Goal: Task Accomplishment & Management: Complete application form

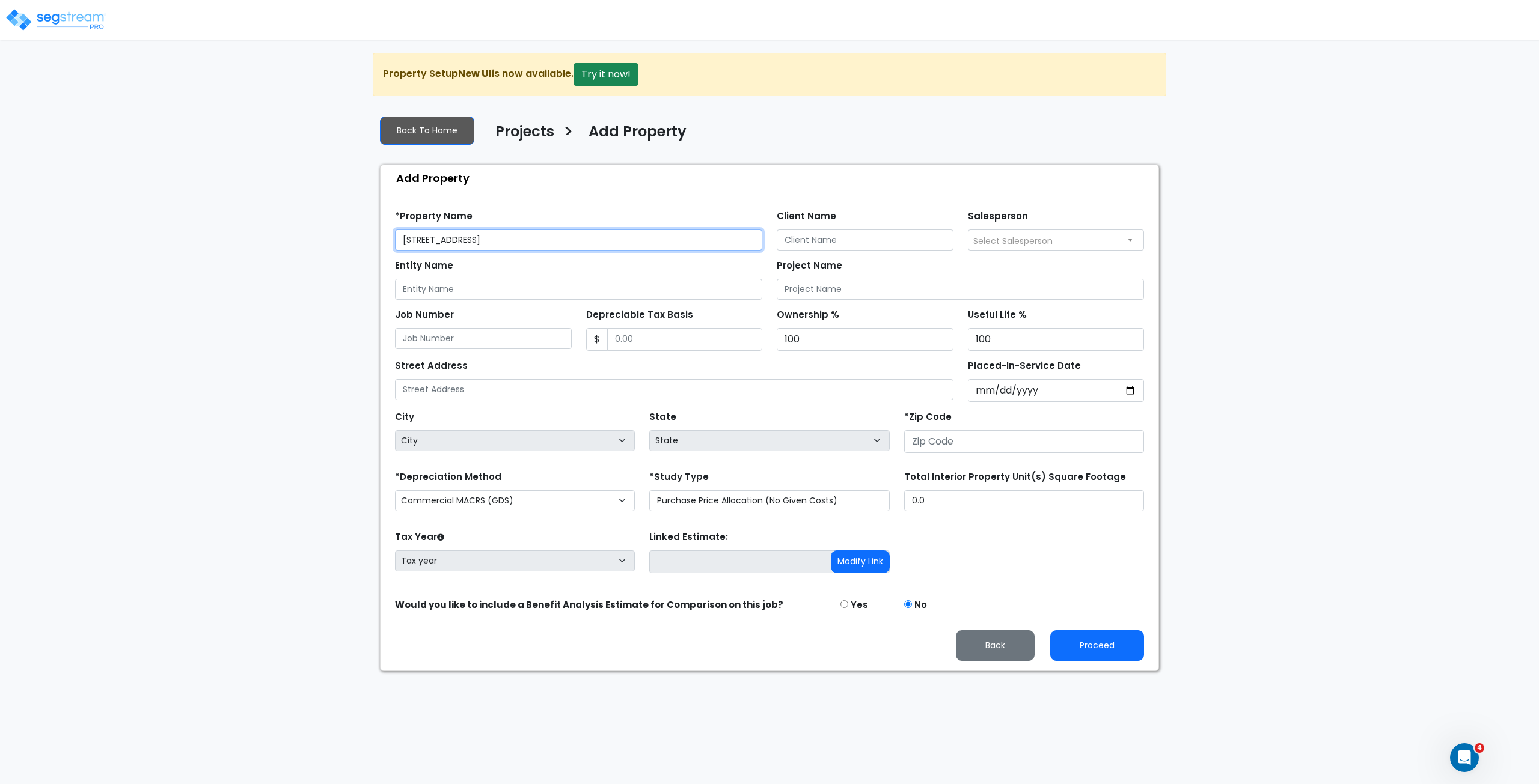
type input "[STREET_ADDRESS]"
click at [931, 438] on input "number" at bounding box center [1024, 441] width 239 height 23
click at [940, 435] on input "number" at bounding box center [1024, 441] width 239 height 23
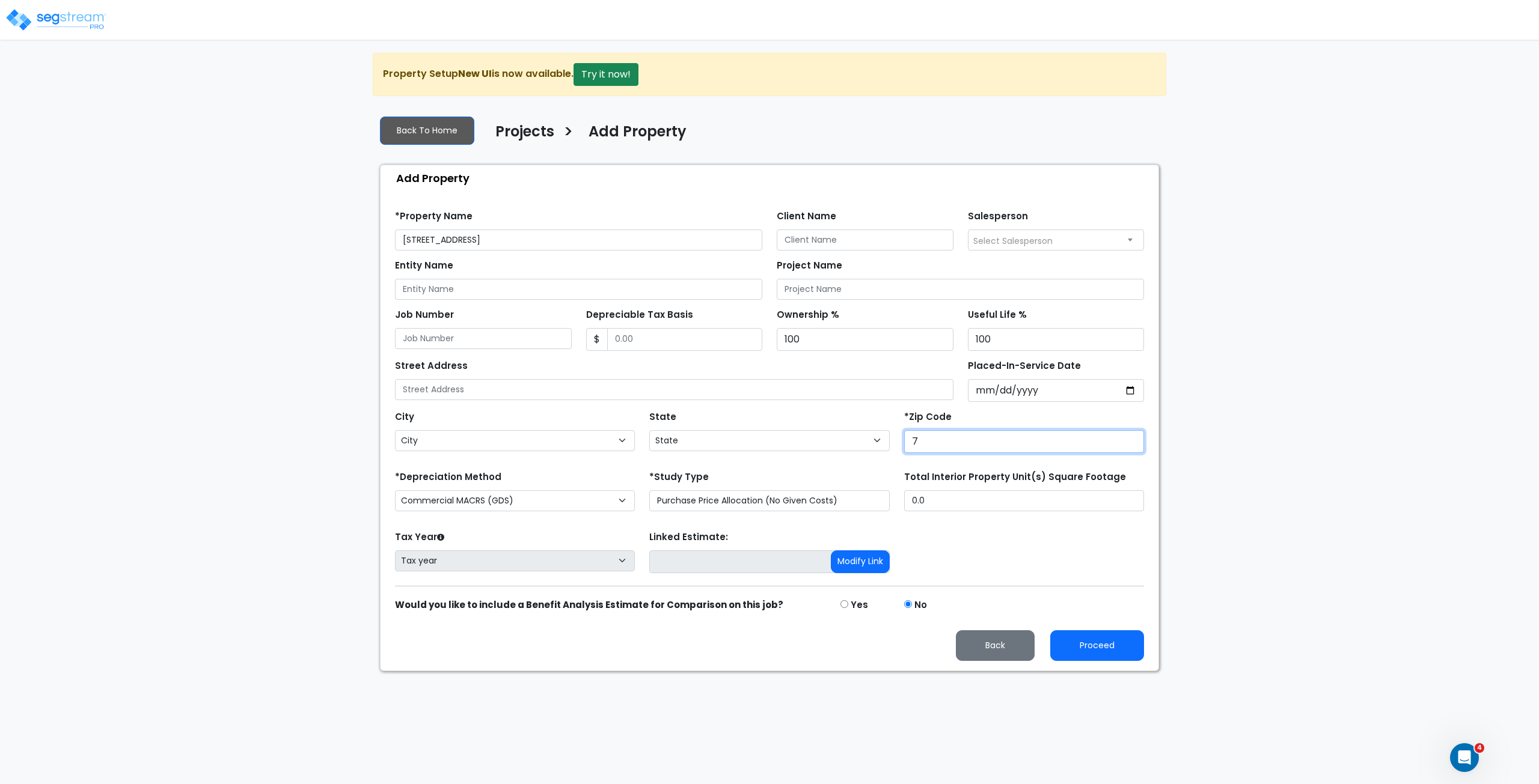
type input "77"
select select "[GEOGRAPHIC_DATA]"
type input "77082"
drag, startPoint x: 485, startPoint y: 233, endPoint x: 367, endPoint y: 230, distance: 118.0
click at [367, 230] on div "We are Building your Property. So please grab a coffee and let us do the heavy …" at bounding box center [769, 361] width 1539 height 619
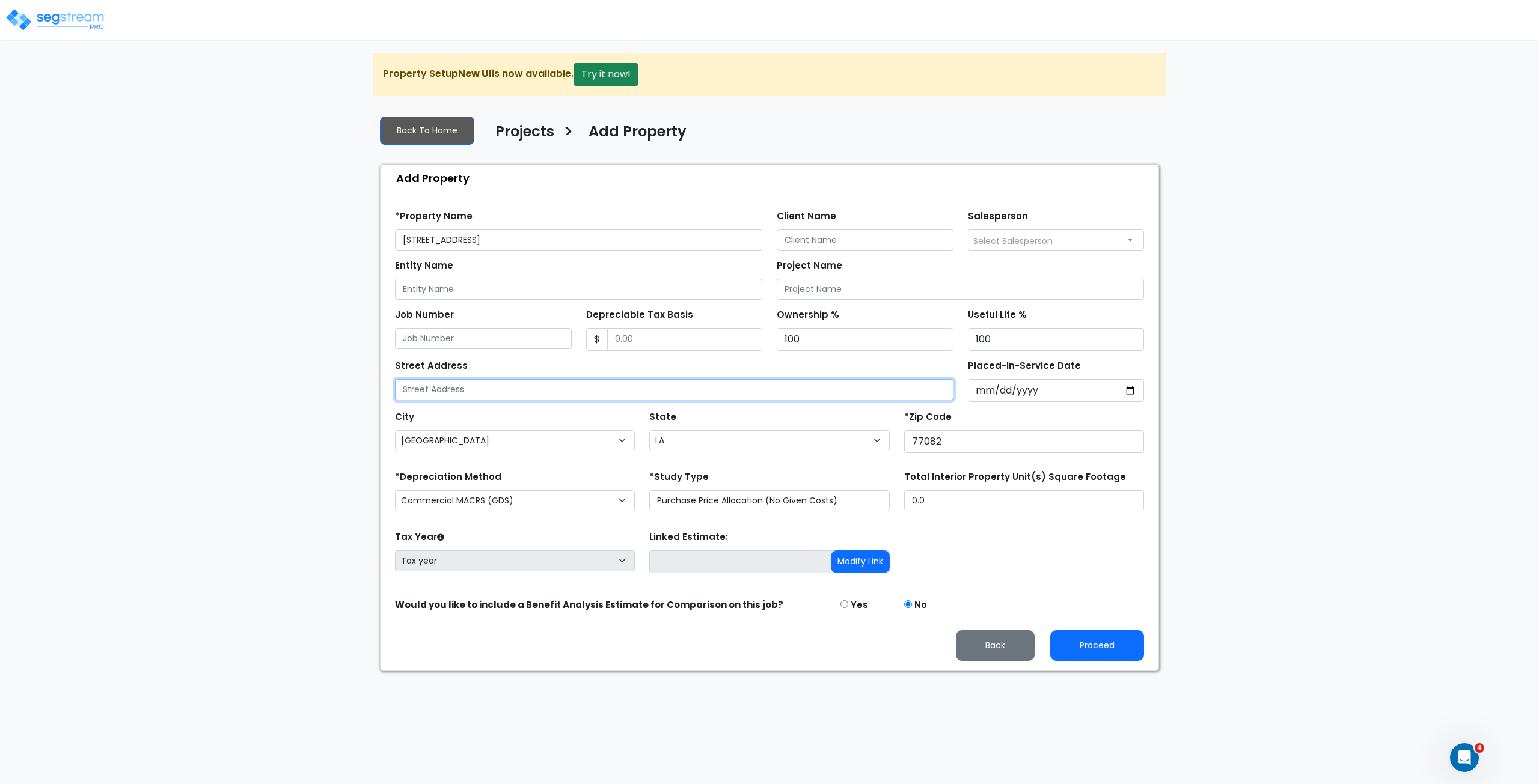
click at [447, 385] on input "text" at bounding box center [674, 389] width 559 height 21
paste input "[STREET_ADDRESS]"
type input "[STREET_ADDRESS]"
click at [1066, 641] on button "Proceed" at bounding box center [1097, 646] width 93 height 31
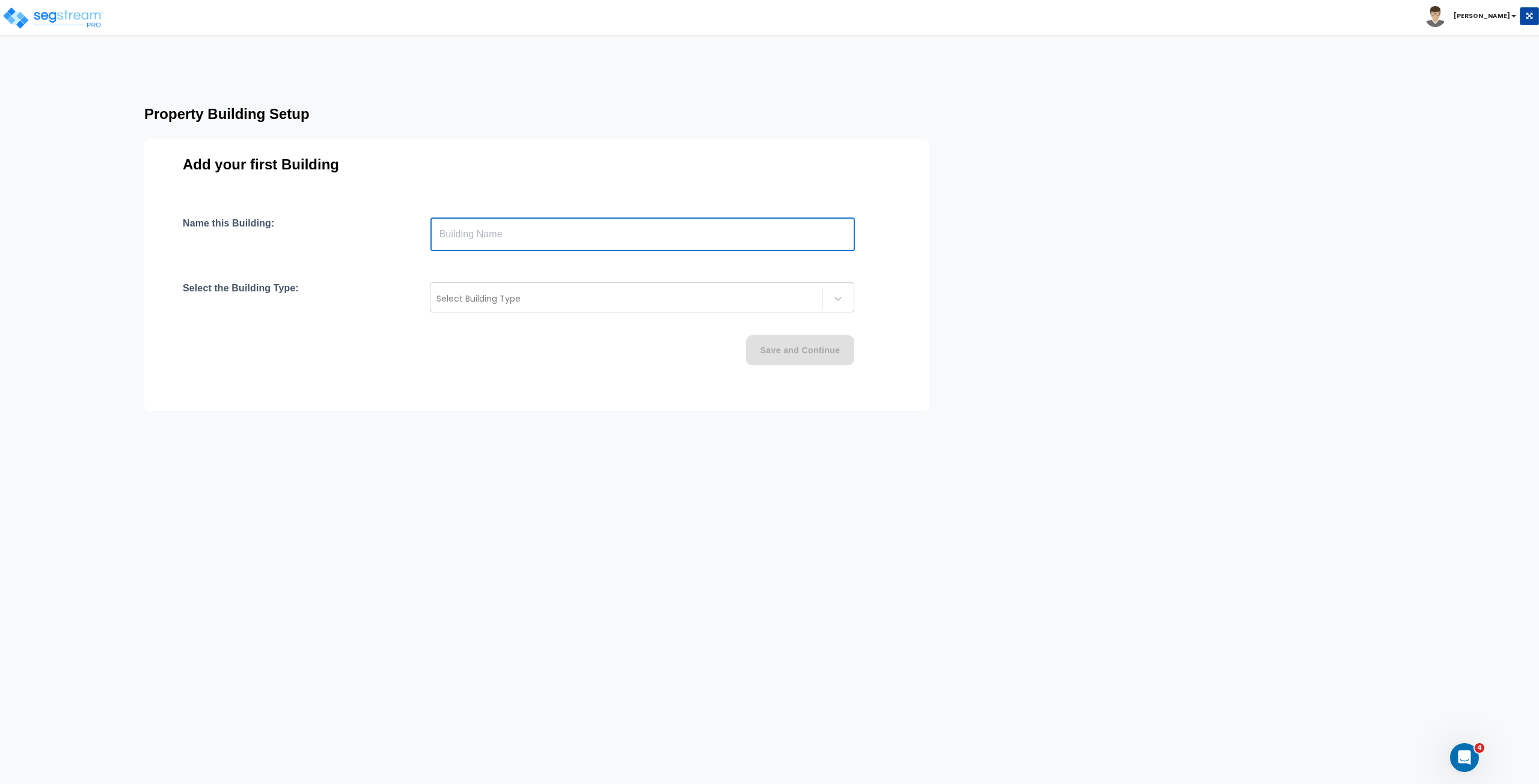
click at [486, 235] on input "text" at bounding box center [643, 234] width 424 height 34
type input "Building"
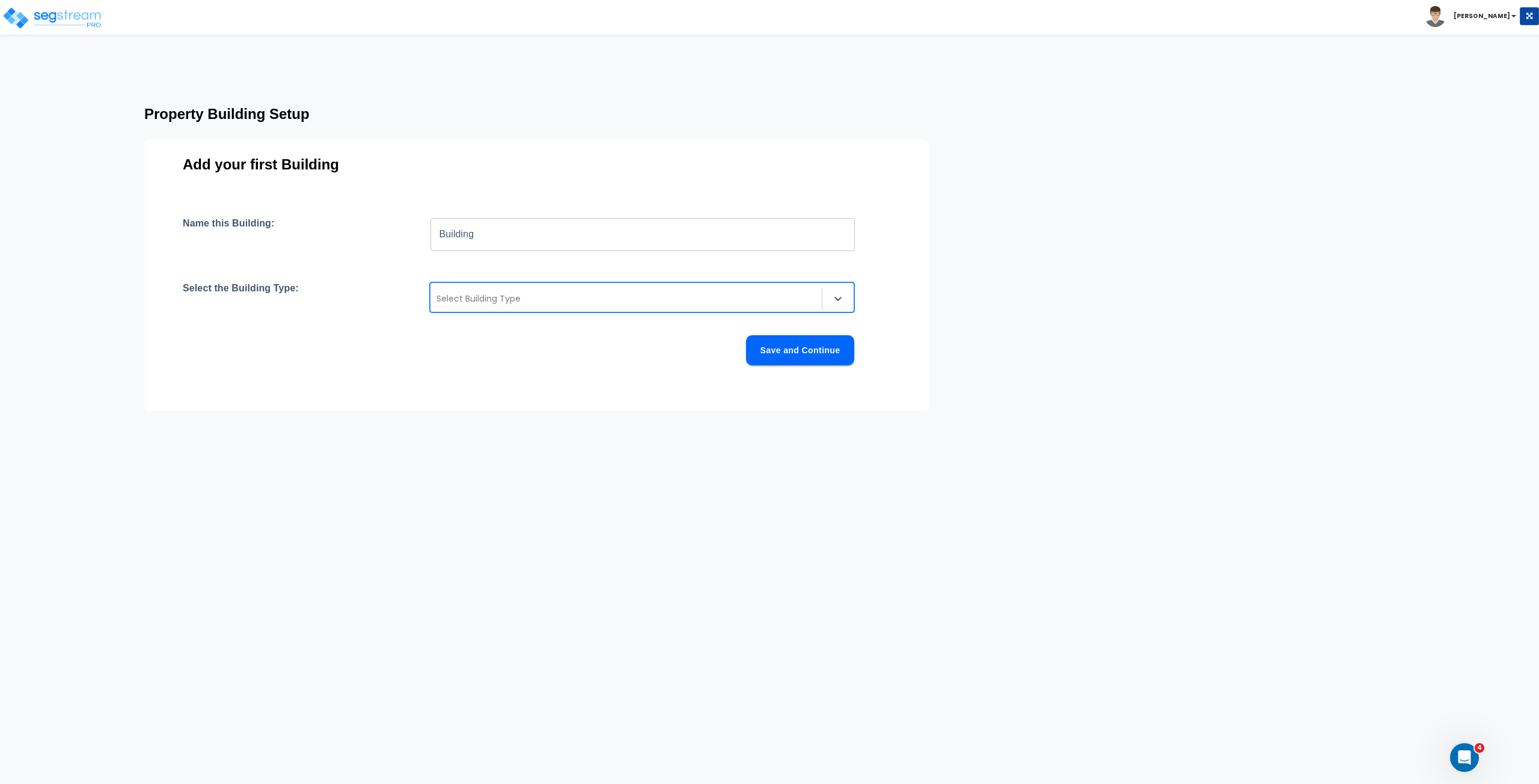
click at [481, 300] on div at bounding box center [626, 298] width 379 height 14
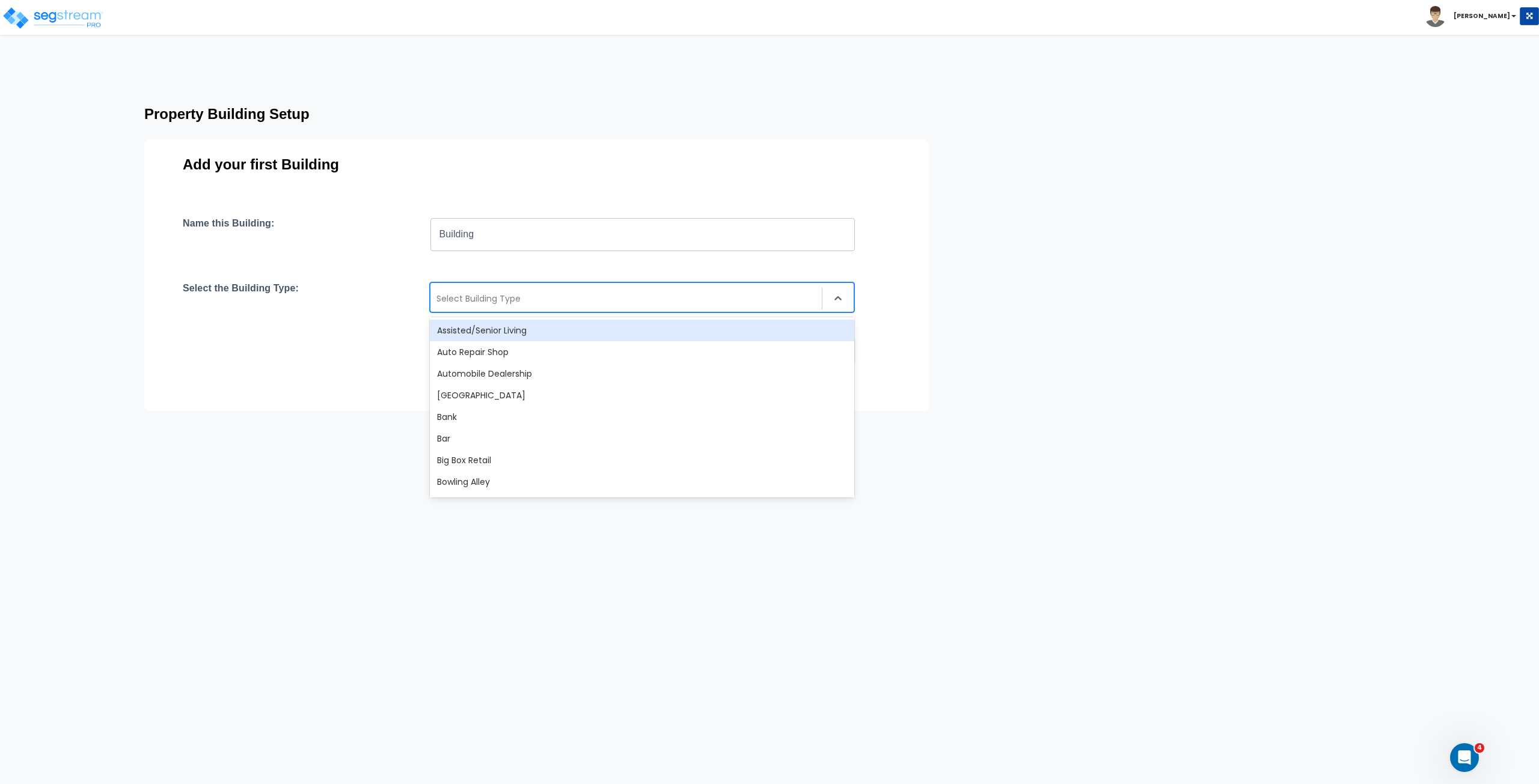
click at [512, 330] on div "Assisted/Senior Living" at bounding box center [642, 330] width 424 height 21
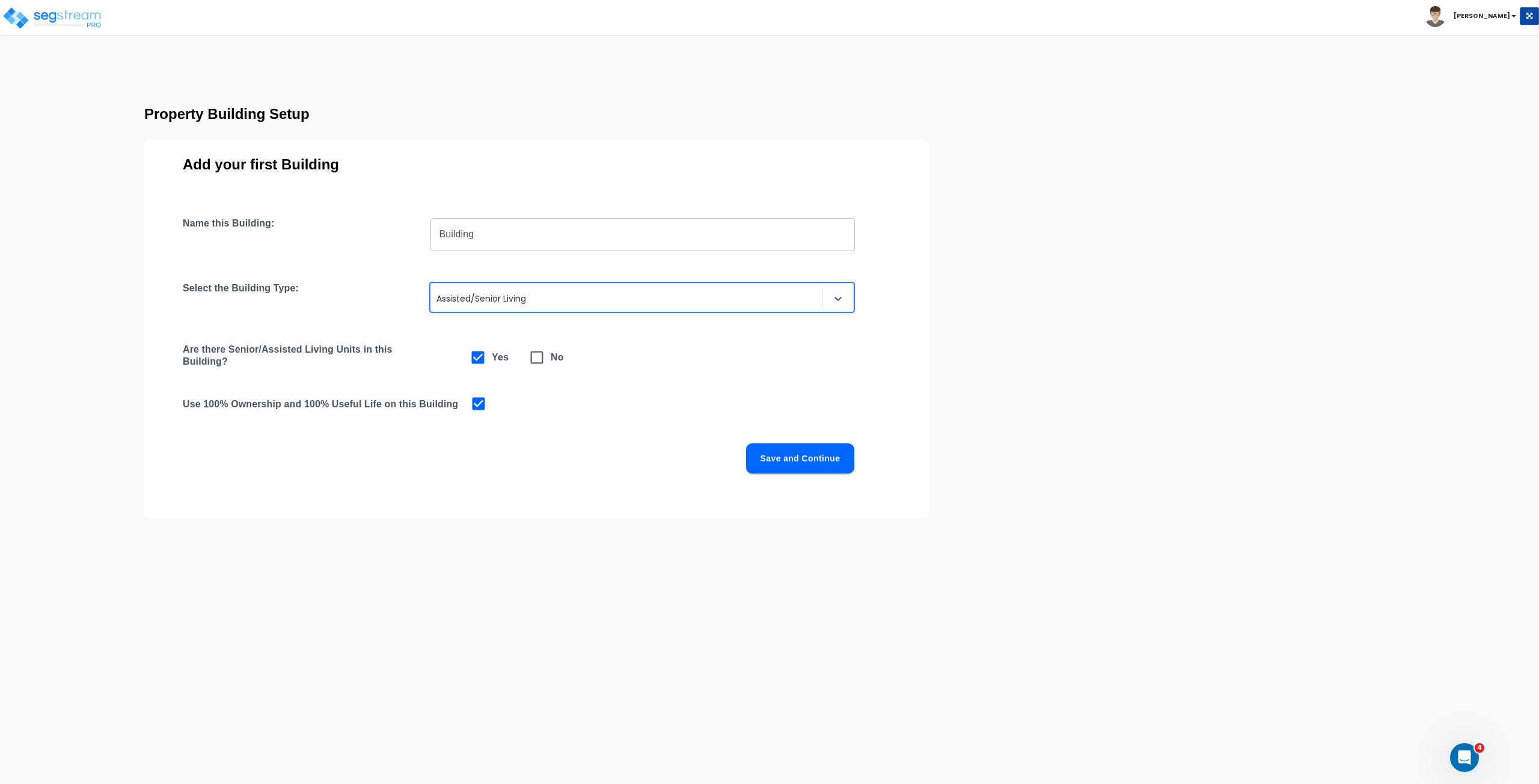
click at [777, 456] on button "Save and Continue" at bounding box center [800, 458] width 108 height 30
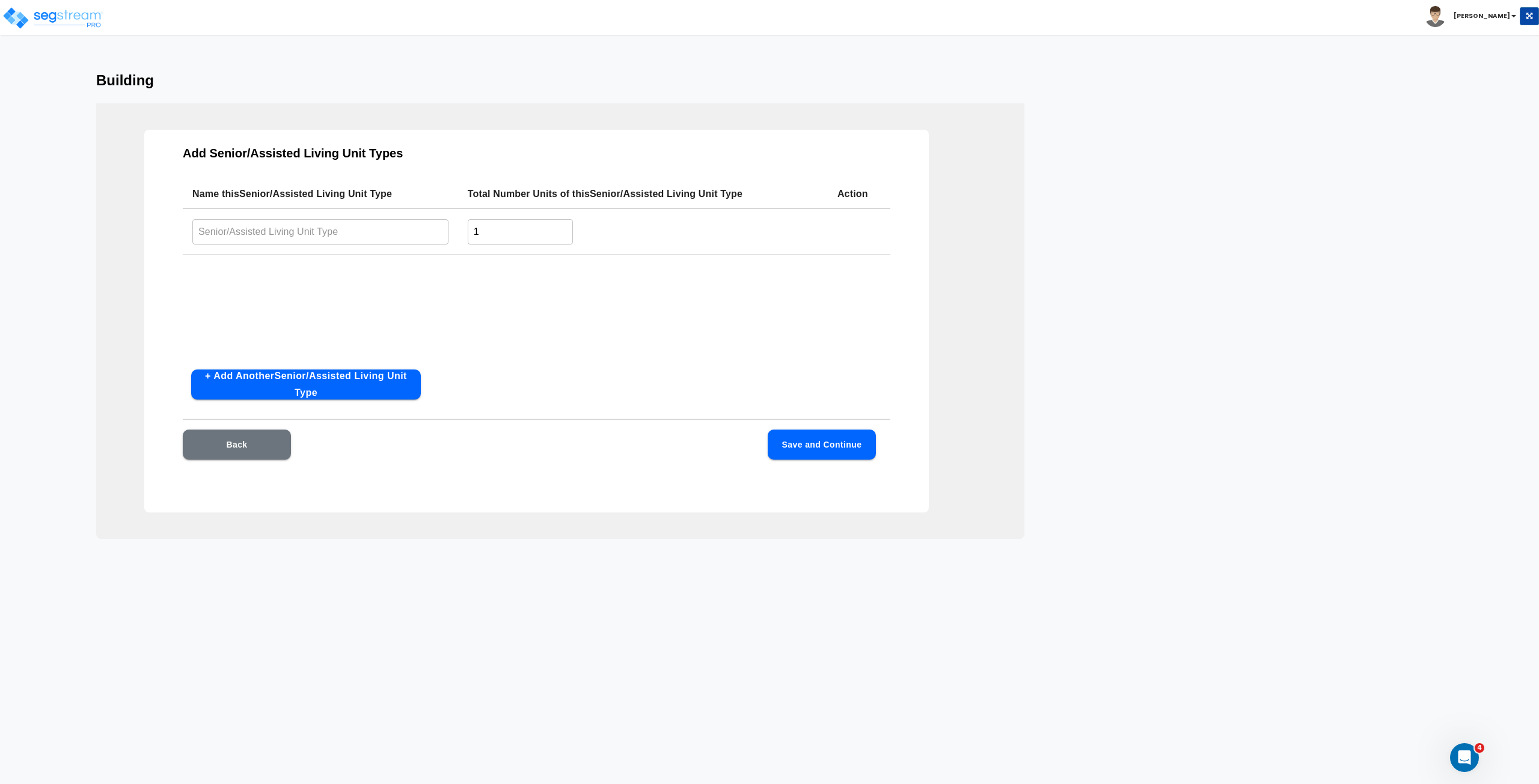
click at [267, 231] on input "text" at bounding box center [321, 232] width 256 height 25
type input "Studio Unit"
drag, startPoint x: 473, startPoint y: 227, endPoint x: 458, endPoint y: 223, distance: 15.5
click at [458, 223] on td "1 ​" at bounding box center [643, 232] width 369 height 47
type input "60"
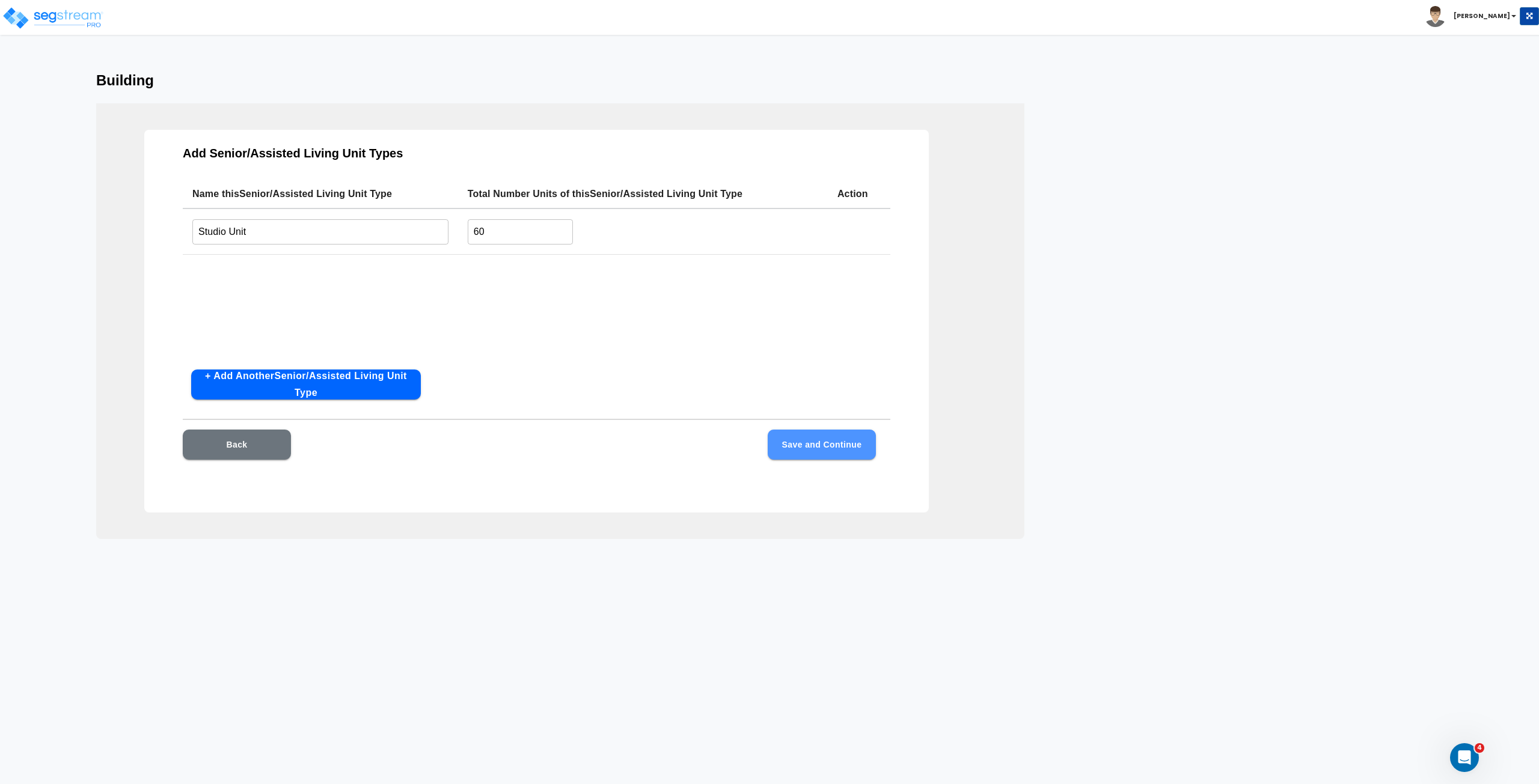
click at [791, 445] on button "Save and Continue" at bounding box center [821, 444] width 108 height 30
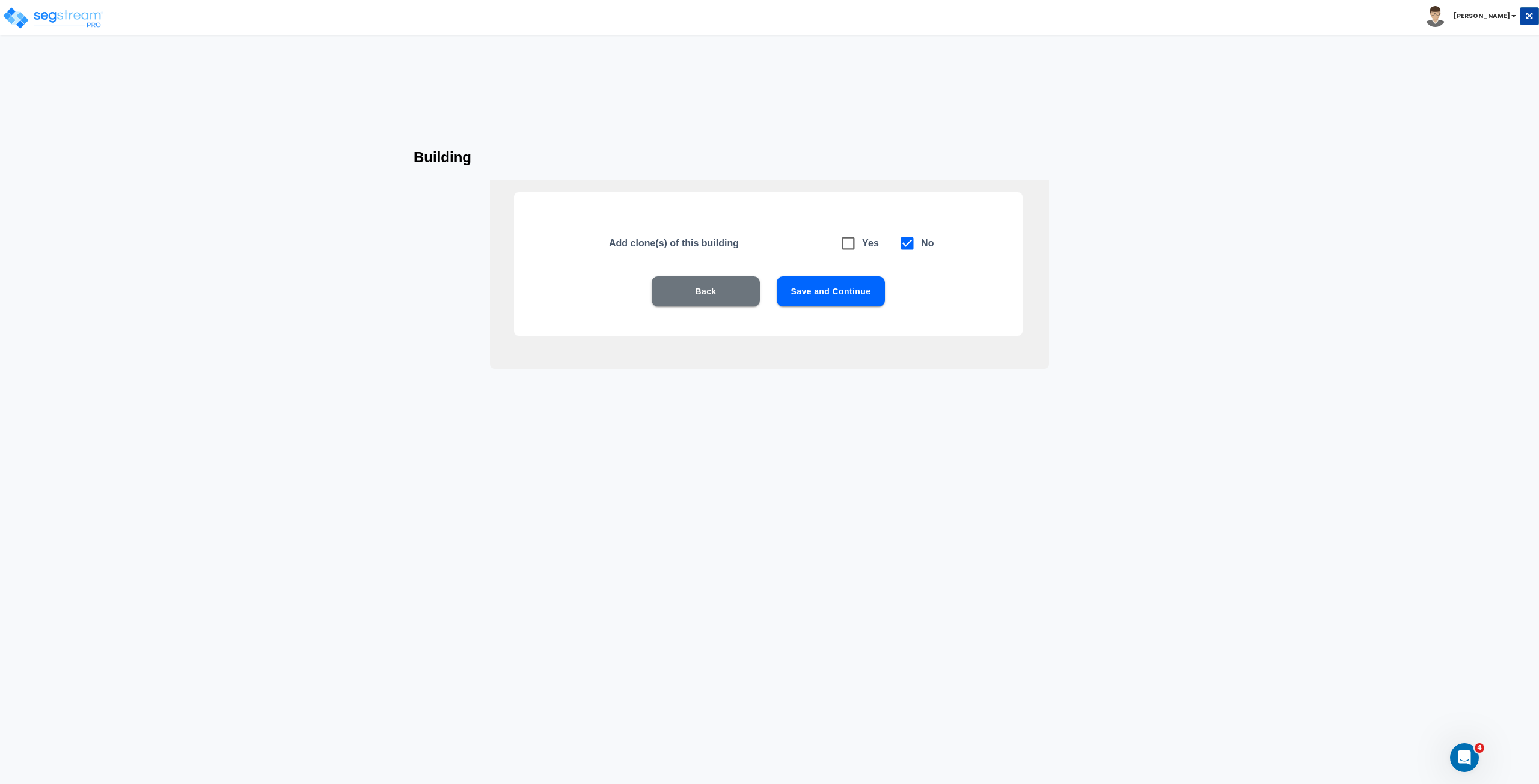
click at [808, 294] on button "Save and Continue" at bounding box center [830, 291] width 108 height 30
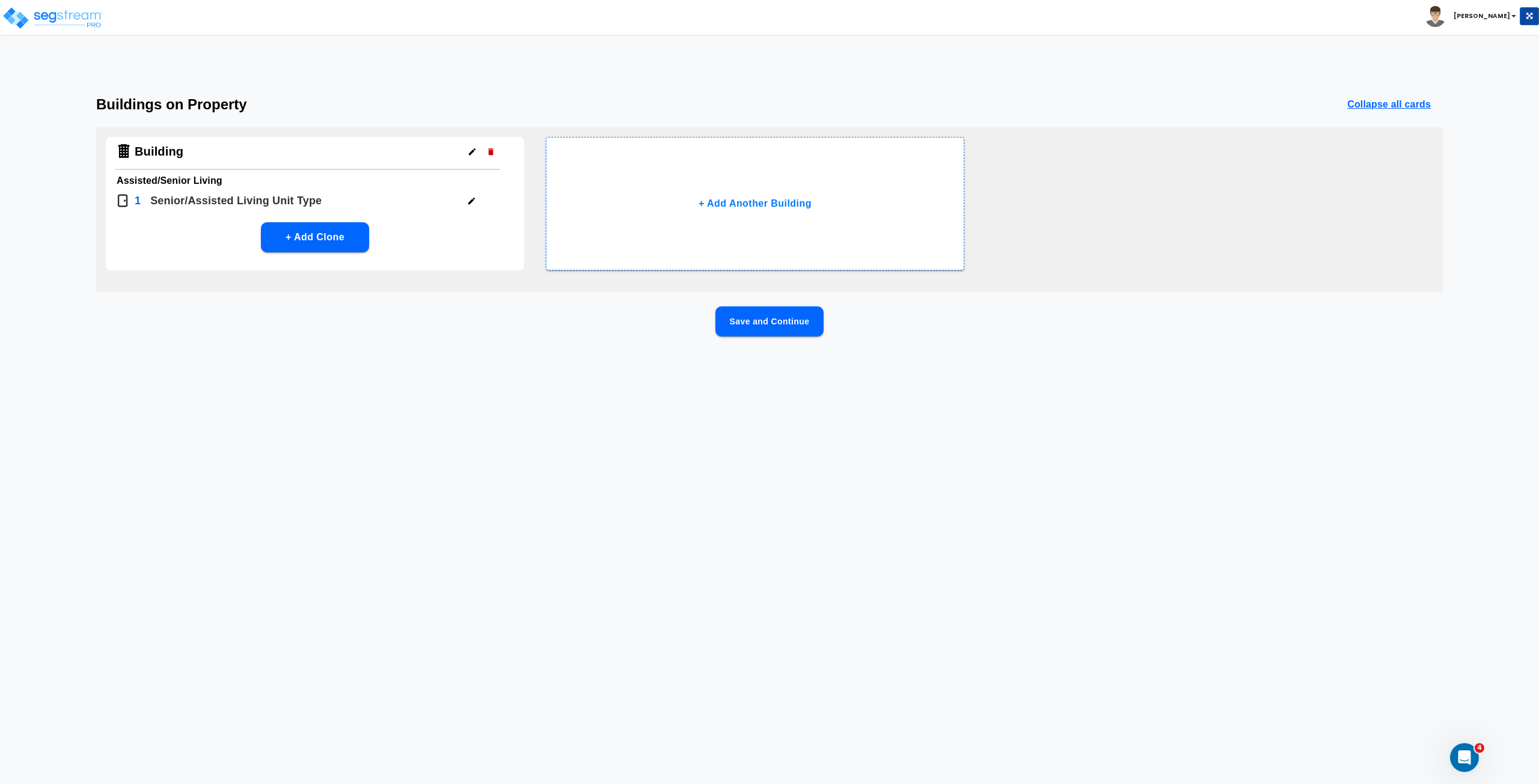
click at [759, 316] on button "Save and Continue" at bounding box center [769, 321] width 108 height 30
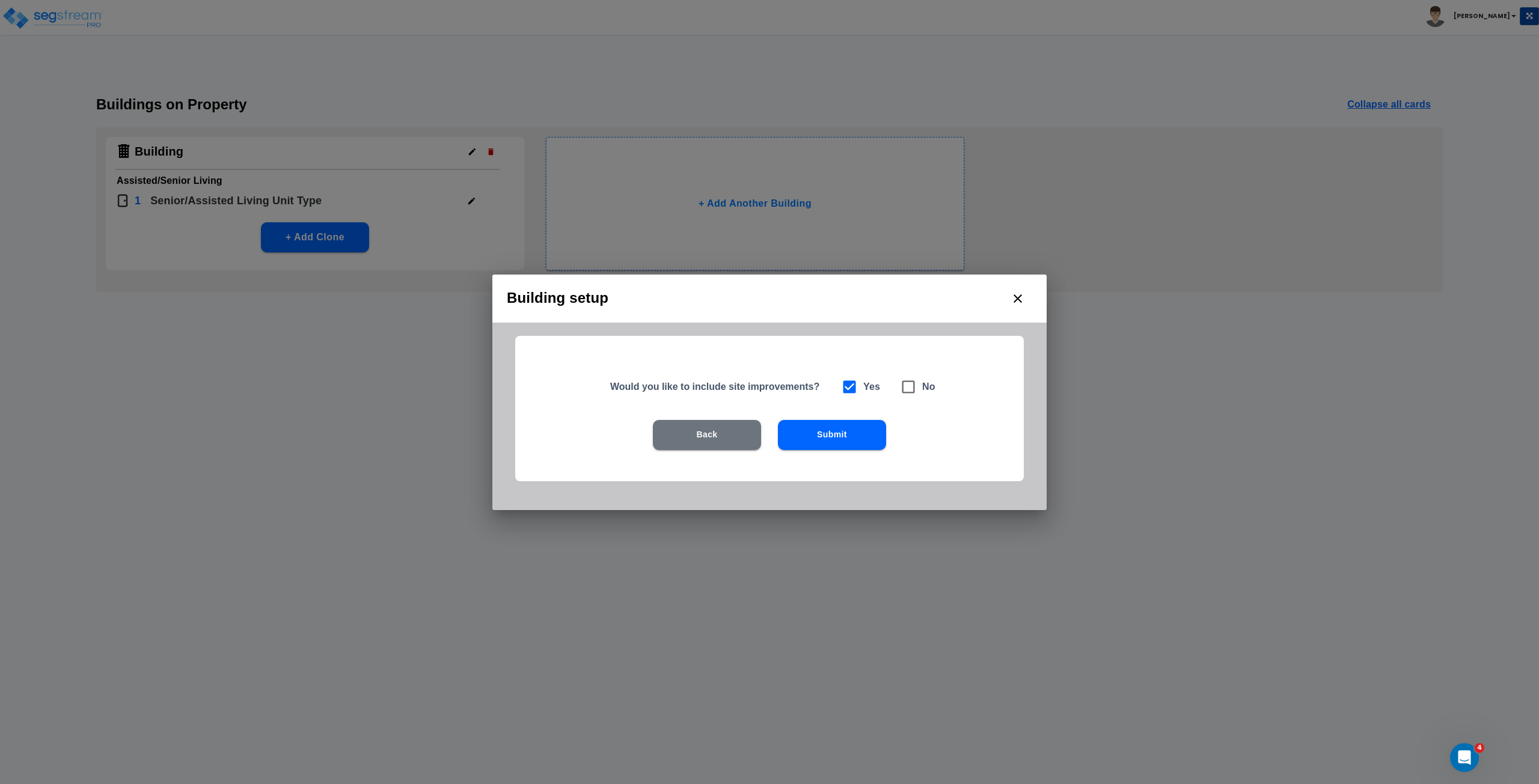
click at [812, 438] on button "Submit" at bounding box center [831, 434] width 108 height 30
